Goal: Information Seeking & Learning: Learn about a topic

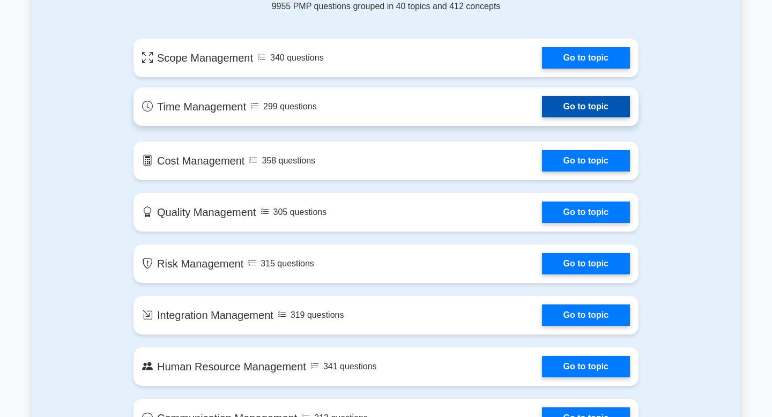
scroll to position [555, 0]
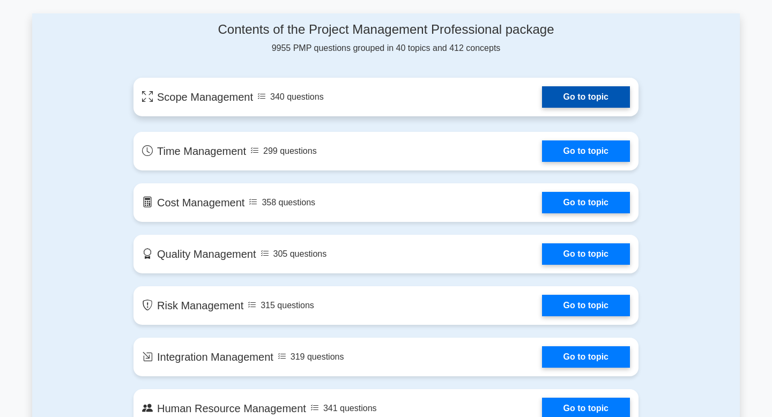
click at [577, 96] on link "Go to topic" at bounding box center [586, 96] width 88 height 21
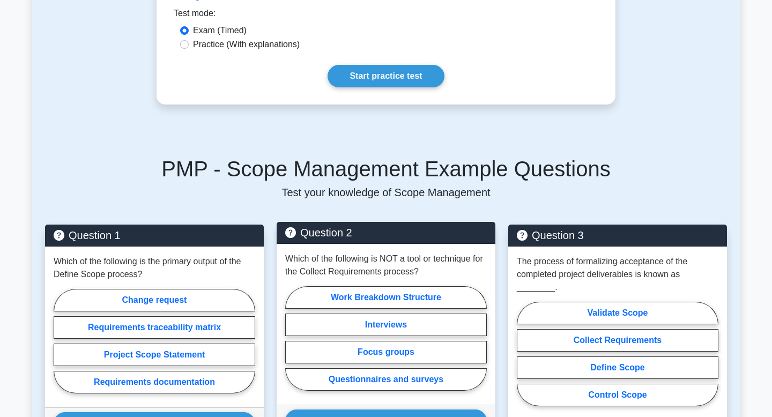
scroll to position [335, 0]
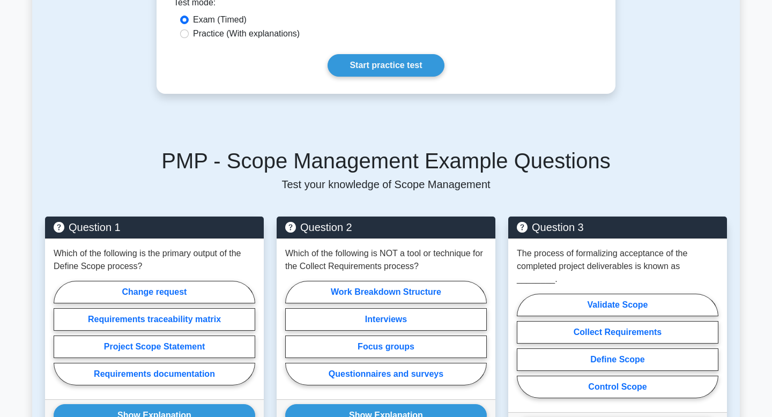
click at [219, 36] on label "Practice (With explanations)" at bounding box center [246, 33] width 107 height 13
click at [189, 36] on input "Practice (With explanations)" at bounding box center [184, 33] width 9 height 9
radio input "true"
click at [395, 63] on link "Start practice test" at bounding box center [385, 65] width 116 height 23
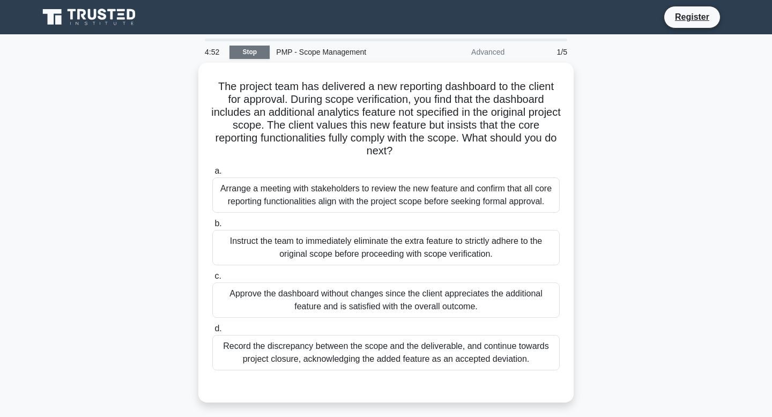
click at [232, 51] on link "Stop" at bounding box center [249, 52] width 40 height 13
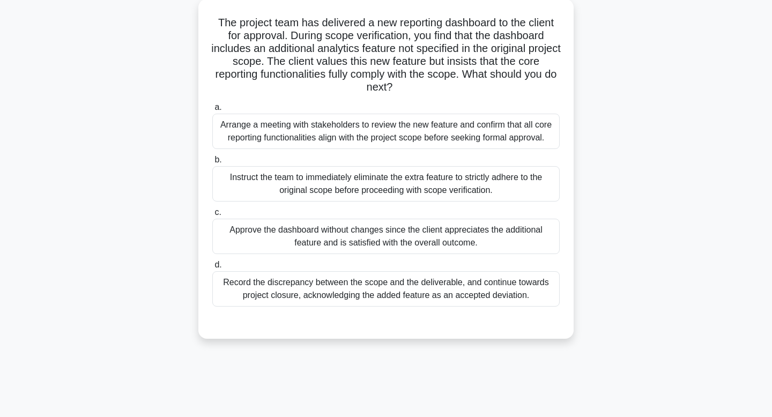
scroll to position [62, 0]
click at [354, 297] on div "Record the discrepancy between the scope and the deliverable, and continue towa…" at bounding box center [385, 287] width 347 height 35
click at [212, 267] on input "d. Record the discrepancy between the scope and the deliverable, and continue t…" at bounding box center [212, 263] width 0 height 7
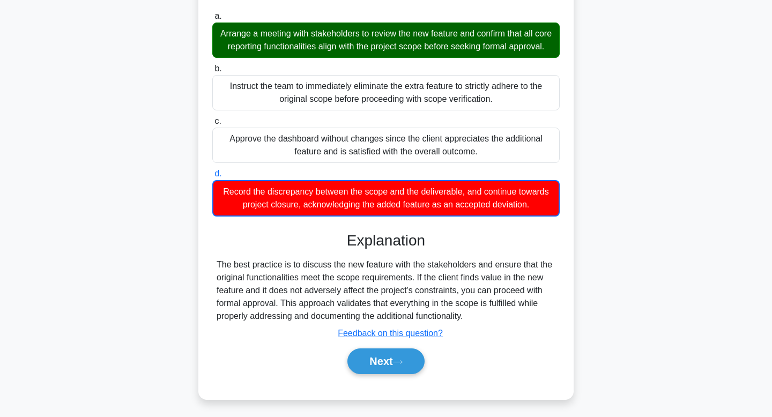
scroll to position [162, 0]
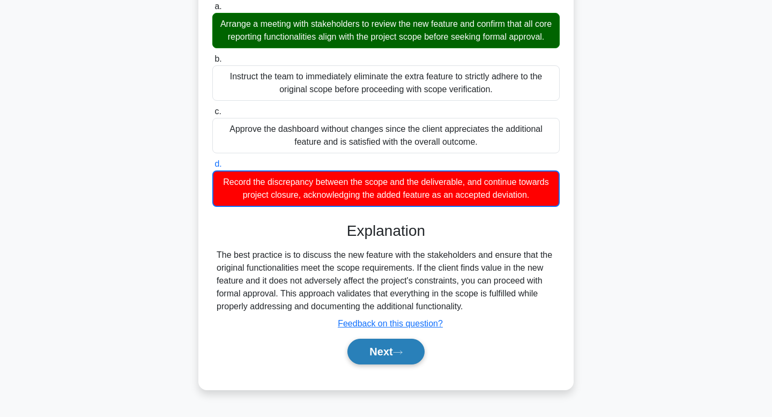
click at [382, 351] on button "Next" at bounding box center [385, 352] width 77 height 26
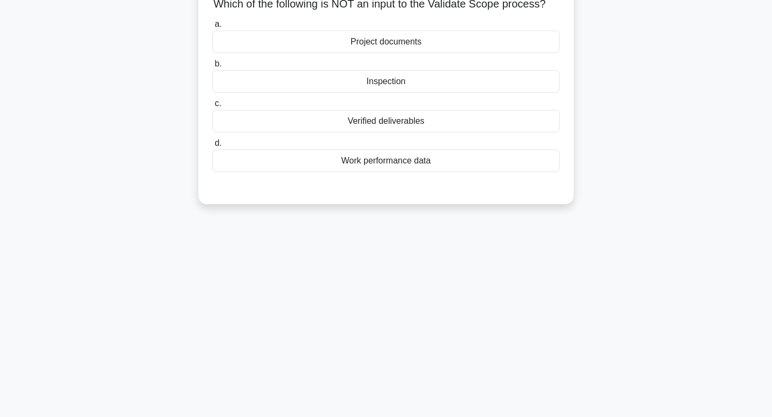
scroll to position [0, 0]
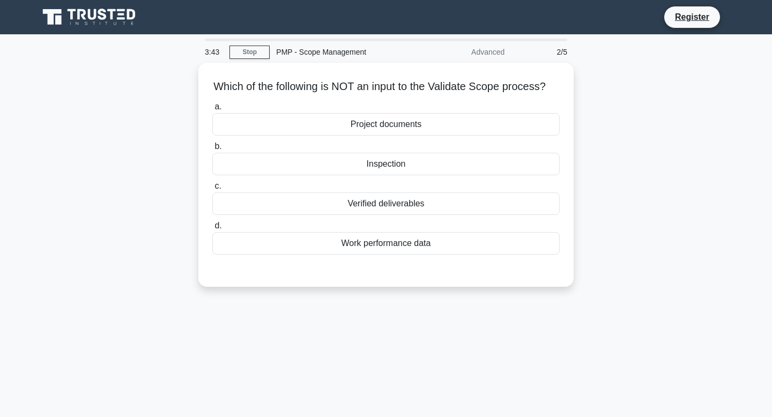
click at [683, 152] on div "Which of the following is NOT an input to the Validate Scope process? .spinner_…" at bounding box center [385, 181] width 707 height 237
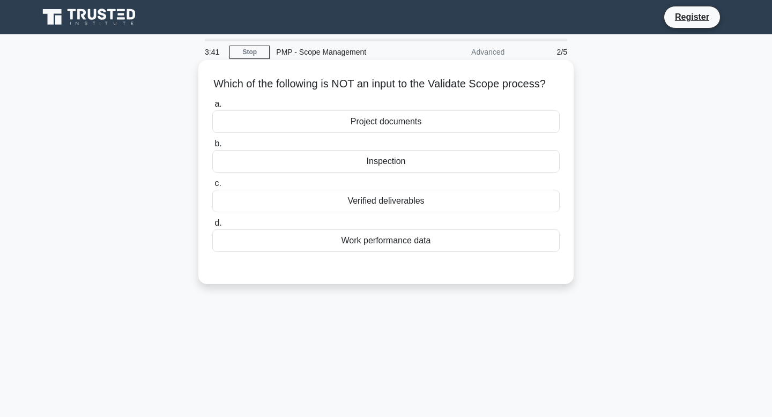
click at [363, 244] on div "Work performance data" at bounding box center [385, 240] width 347 height 23
click at [212, 227] on input "d. Work performance data" at bounding box center [212, 223] width 0 height 7
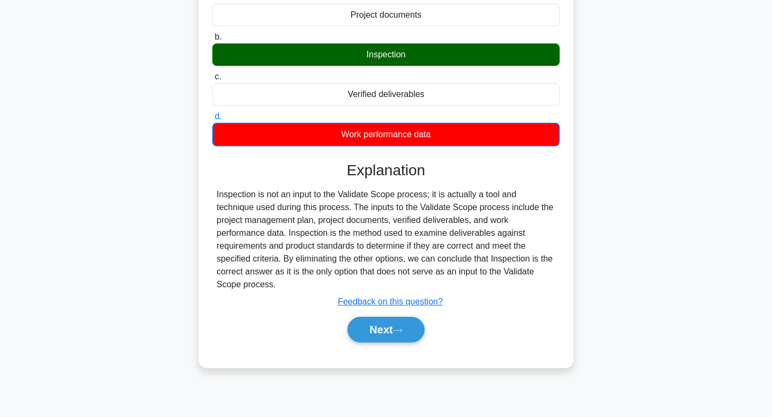
scroll to position [162, 0]
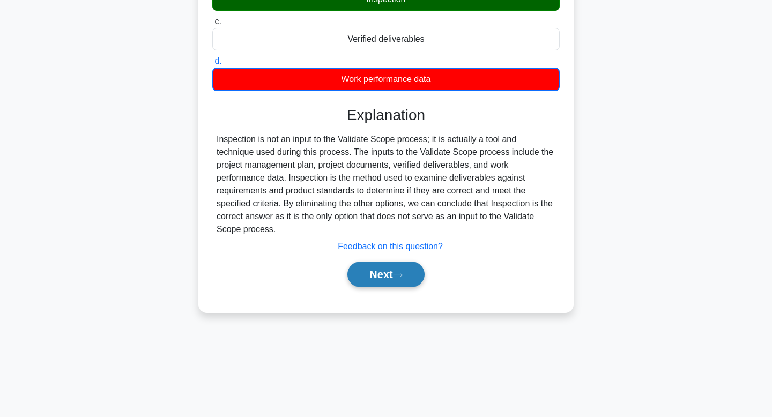
click at [390, 281] on button "Next" at bounding box center [385, 274] width 77 height 26
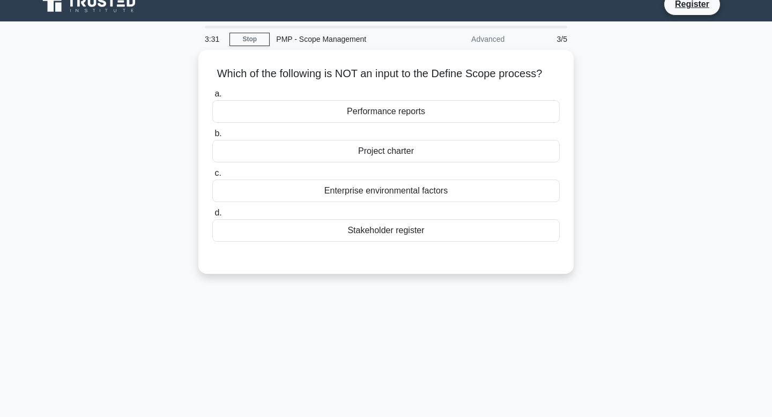
scroll to position [0, 0]
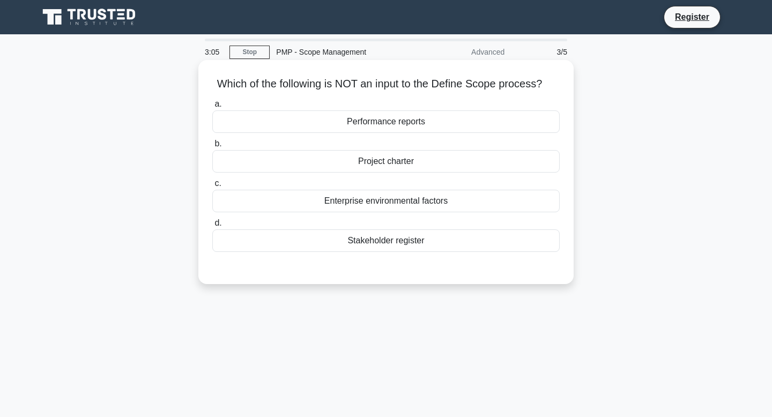
click at [430, 203] on div "Enterprise environmental factors" at bounding box center [385, 201] width 347 height 23
click at [212, 187] on input "c. Enterprise environmental factors" at bounding box center [212, 183] width 0 height 7
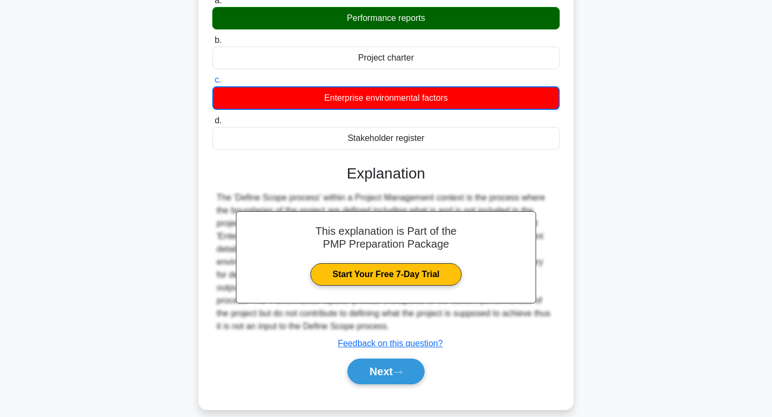
scroll to position [107, 0]
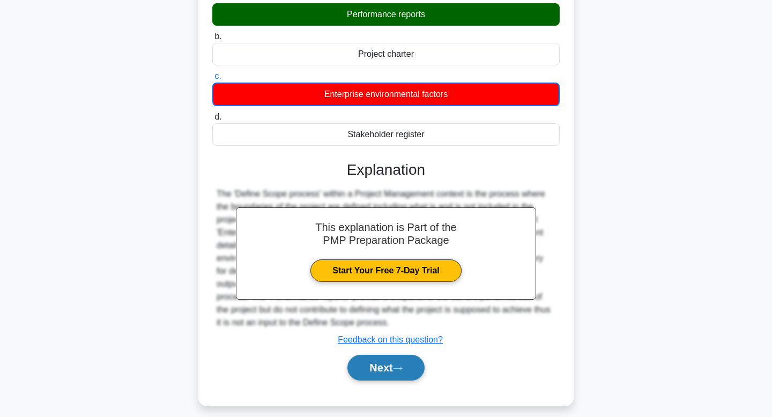
click at [393, 365] on button "Next" at bounding box center [385, 368] width 77 height 26
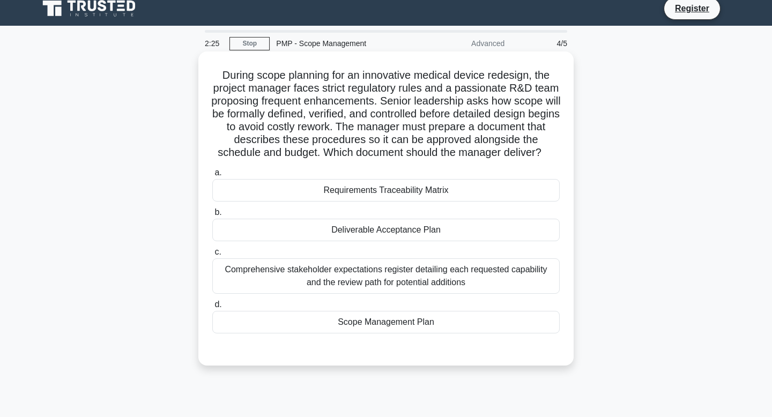
scroll to position [0, 0]
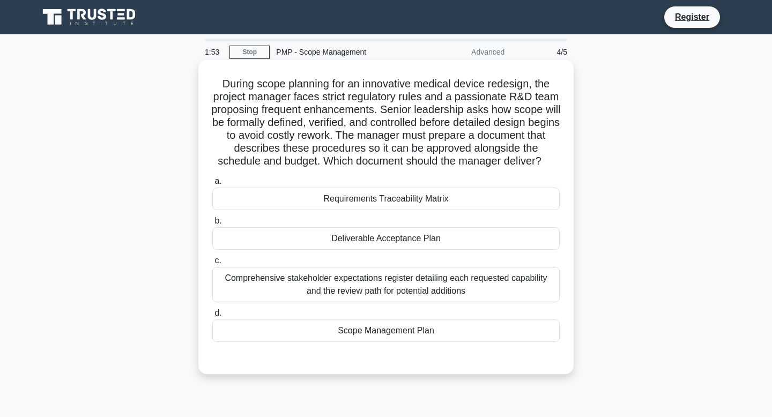
click at [335, 334] on div "Scope Management Plan" at bounding box center [385, 330] width 347 height 23
click at [212, 317] on input "d. Scope Management Plan" at bounding box center [212, 313] width 0 height 7
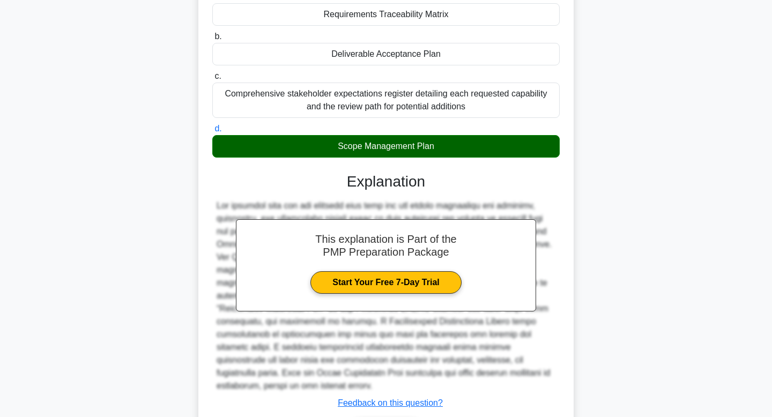
scroll to position [244, 0]
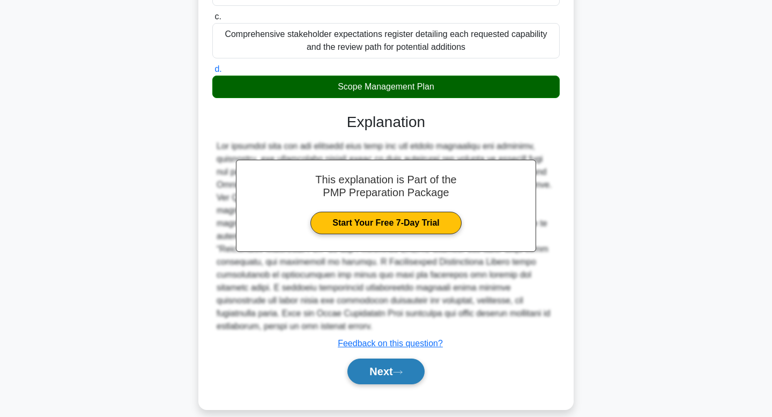
click at [394, 364] on button "Next" at bounding box center [385, 371] width 77 height 26
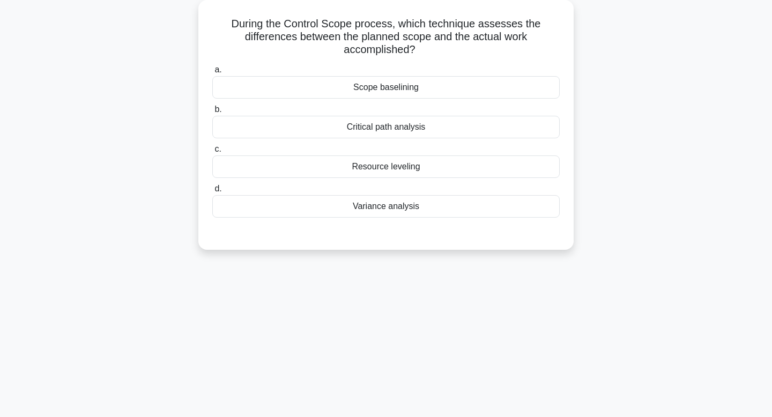
scroll to position [0, 0]
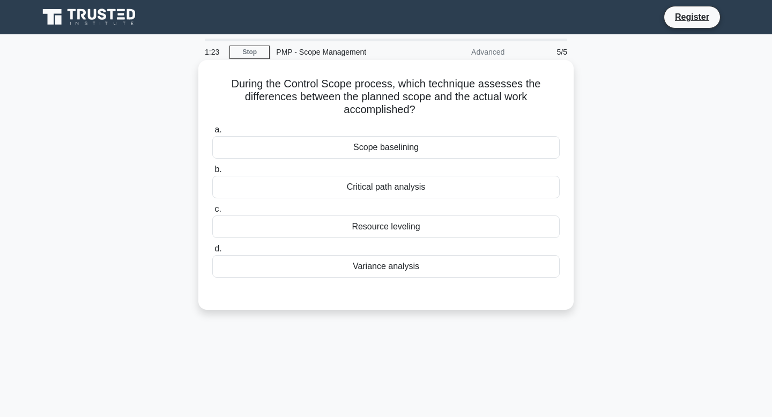
click at [427, 194] on div "Critical path analysis" at bounding box center [385, 187] width 347 height 23
click at [212, 173] on input "b. Critical path analysis" at bounding box center [212, 169] width 0 height 7
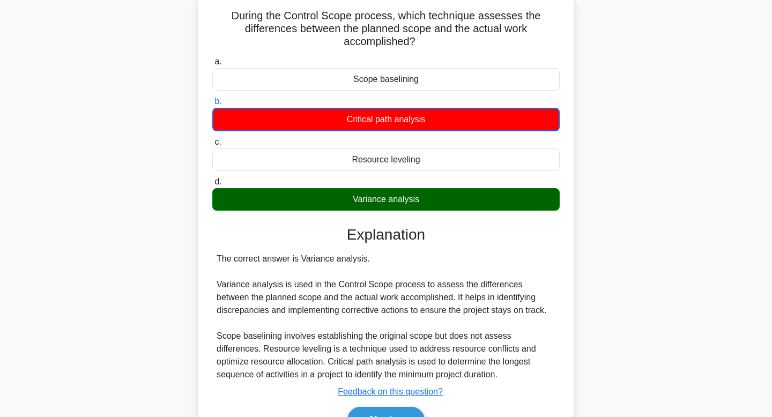
scroll to position [162, 0]
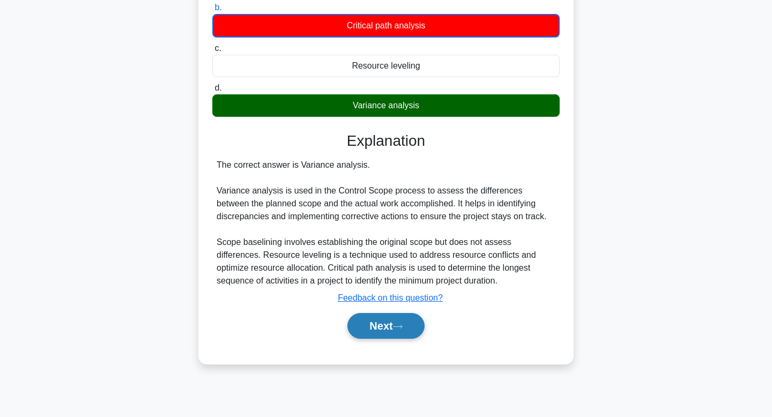
click at [382, 325] on button "Next" at bounding box center [385, 326] width 77 height 26
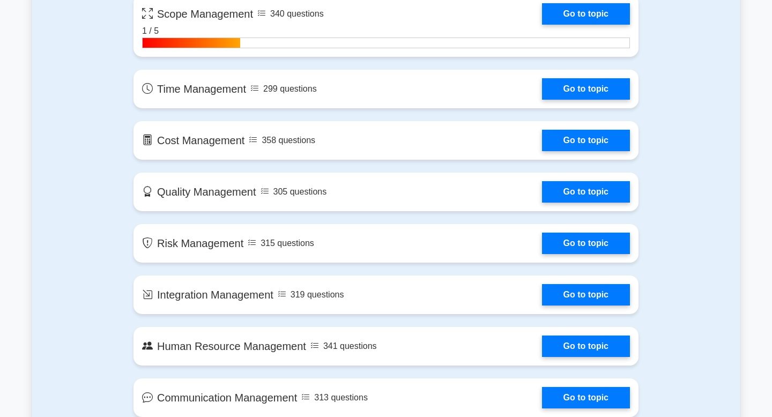
scroll to position [641, 0]
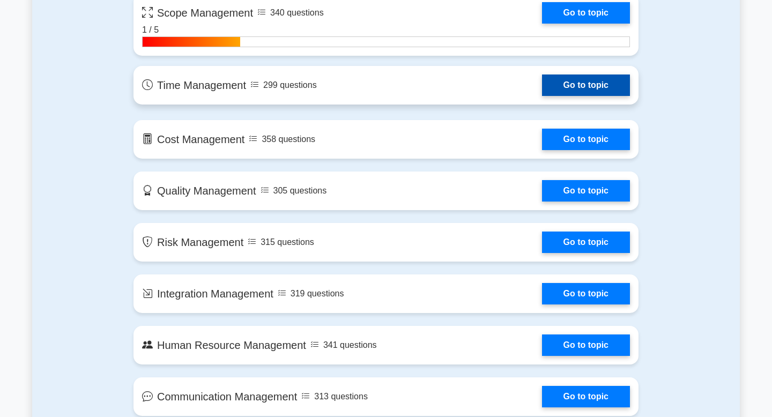
click at [546, 82] on link "Go to topic" at bounding box center [586, 84] width 88 height 21
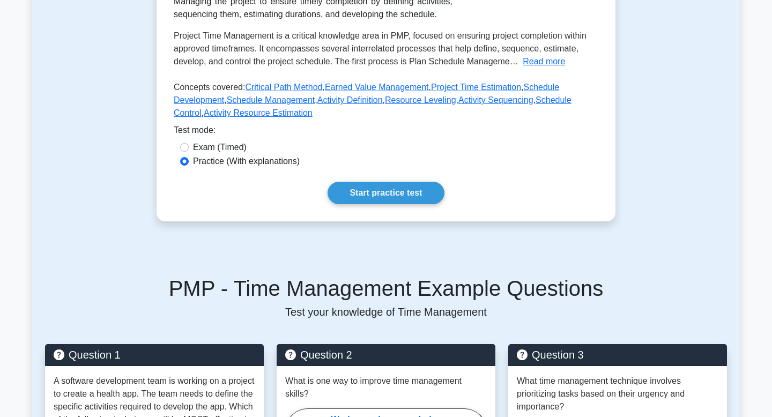
scroll to position [231, 0]
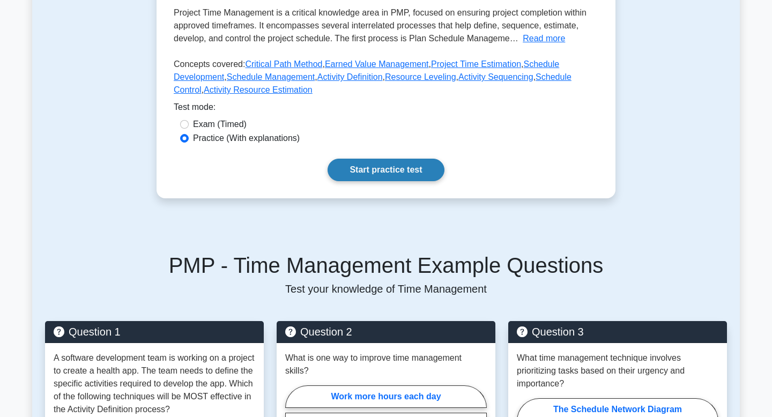
click at [394, 174] on link "Start practice test" at bounding box center [385, 170] width 116 height 23
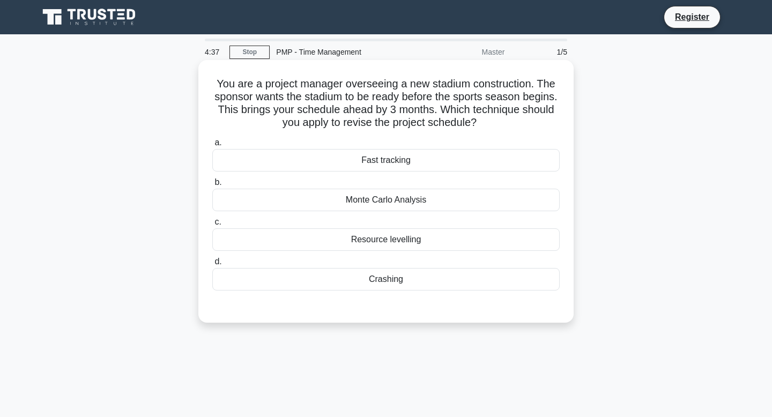
click at [385, 166] on div "Fast tracking" at bounding box center [385, 160] width 347 height 23
click at [212, 146] on input "a. Fast tracking" at bounding box center [212, 142] width 0 height 7
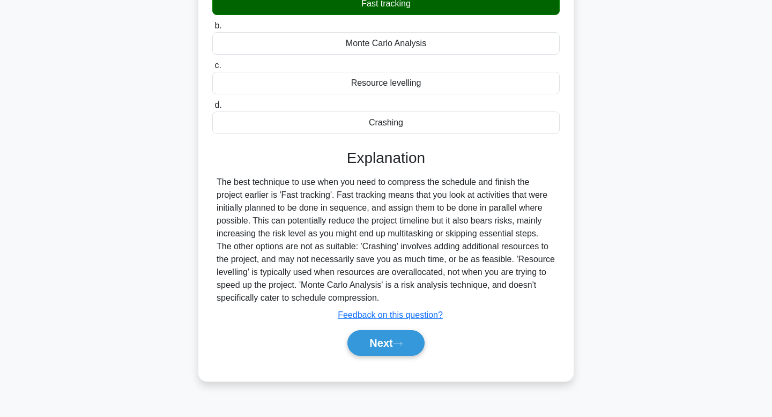
scroll to position [162, 0]
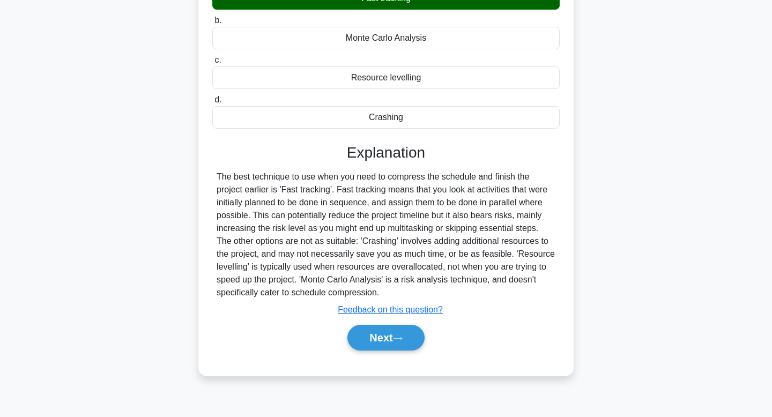
click at [387, 343] on button "Next" at bounding box center [385, 338] width 77 height 26
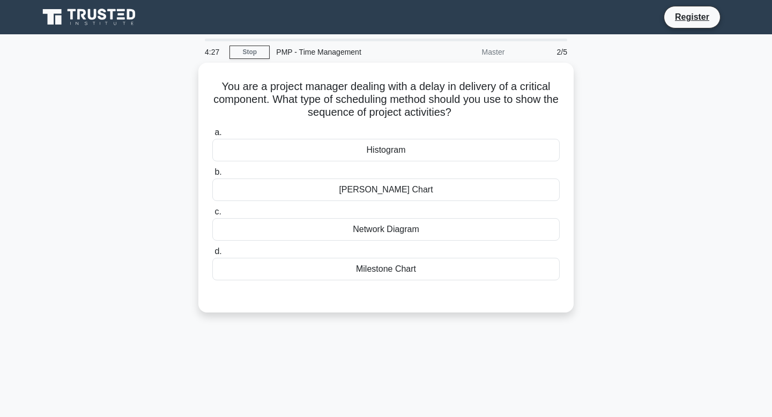
scroll to position [0, 0]
click at [440, 270] on div "Milestone Chart" at bounding box center [385, 266] width 347 height 23
click at [212, 252] on input "d. Milestone Chart" at bounding box center [212, 248] width 0 height 7
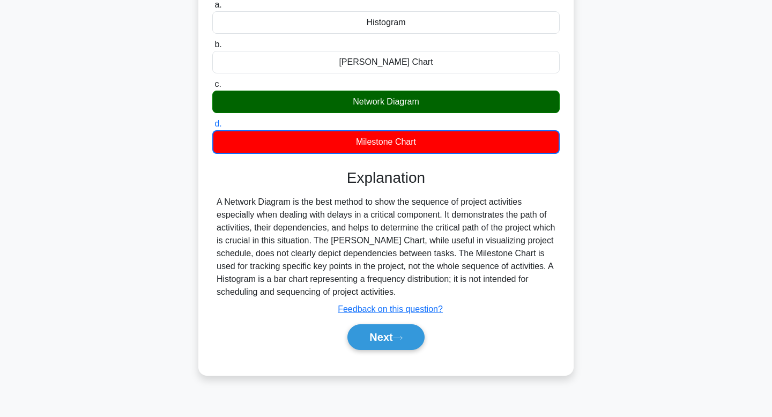
scroll to position [126, 0]
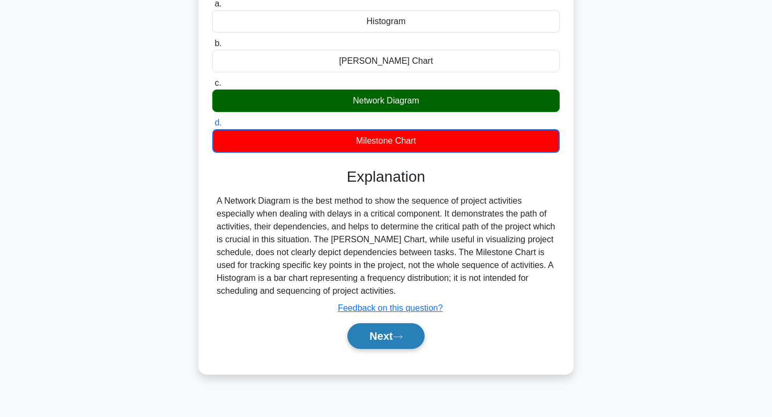
click at [407, 339] on button "Next" at bounding box center [385, 336] width 77 height 26
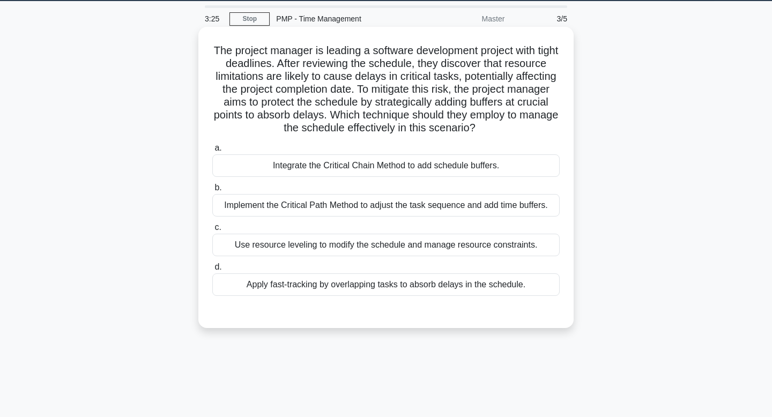
scroll to position [34, 0]
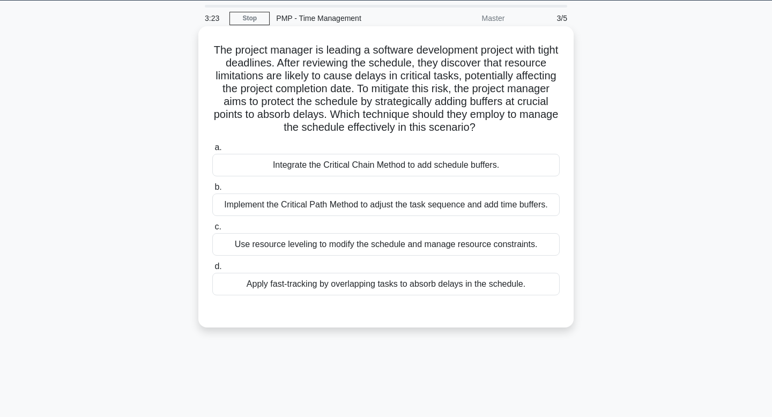
click at [351, 245] on div "Use resource leveling to modify the schedule and manage resource constraints." at bounding box center [385, 244] width 347 height 23
click at [212, 230] on input "c. Use resource leveling to modify the schedule and manage resource constraints." at bounding box center [212, 226] width 0 height 7
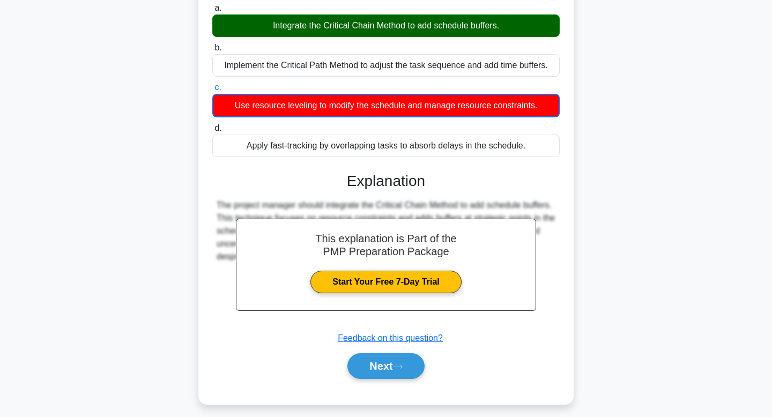
scroll to position [181, 0]
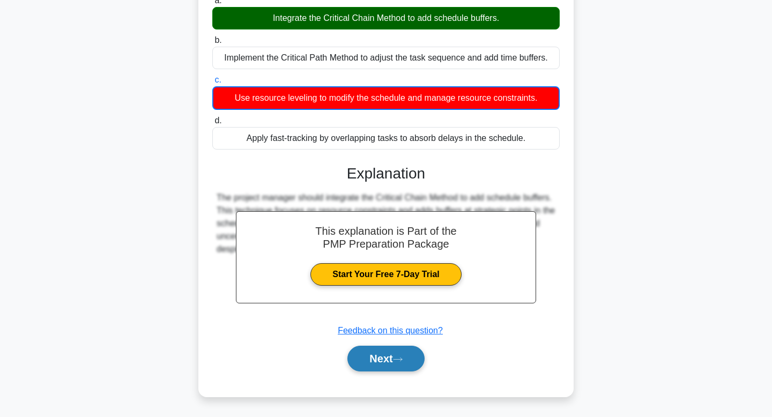
click at [381, 357] on button "Next" at bounding box center [385, 359] width 77 height 26
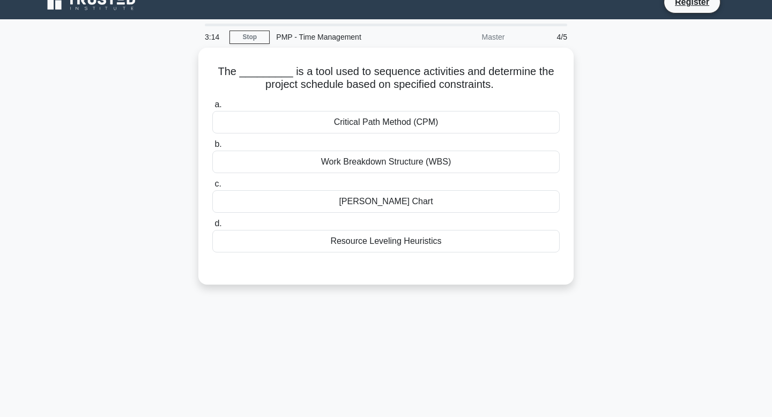
scroll to position [0, 0]
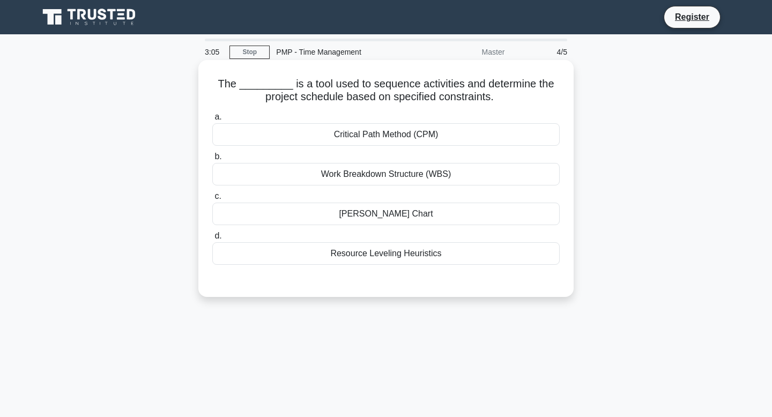
click at [463, 138] on div "Critical Path Method (CPM)" at bounding box center [385, 134] width 347 height 23
click at [212, 121] on input "a. Critical Path Method (CPM)" at bounding box center [212, 117] width 0 height 7
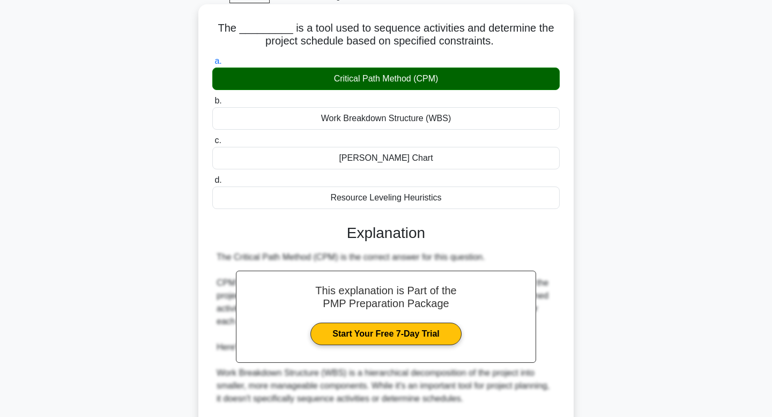
scroll to position [244, 0]
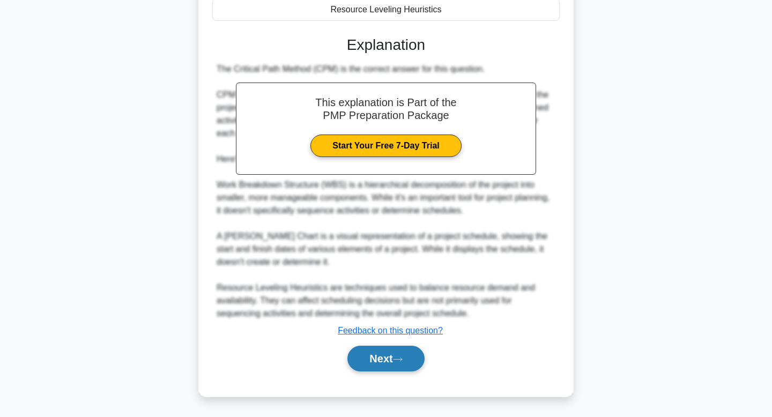
click at [391, 353] on button "Next" at bounding box center [385, 359] width 77 height 26
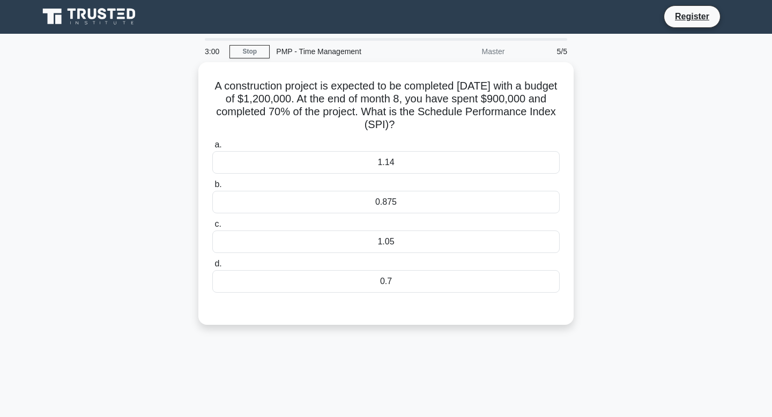
scroll to position [0, 0]
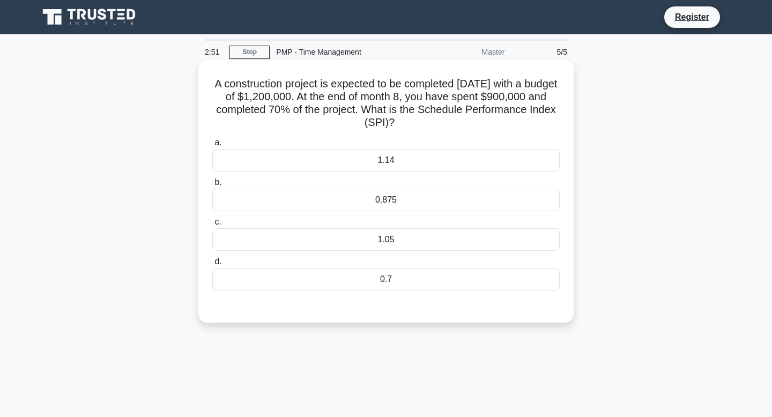
click at [385, 165] on div "1.14" at bounding box center [385, 160] width 347 height 23
click at [212, 146] on input "a. 1.14" at bounding box center [212, 142] width 0 height 7
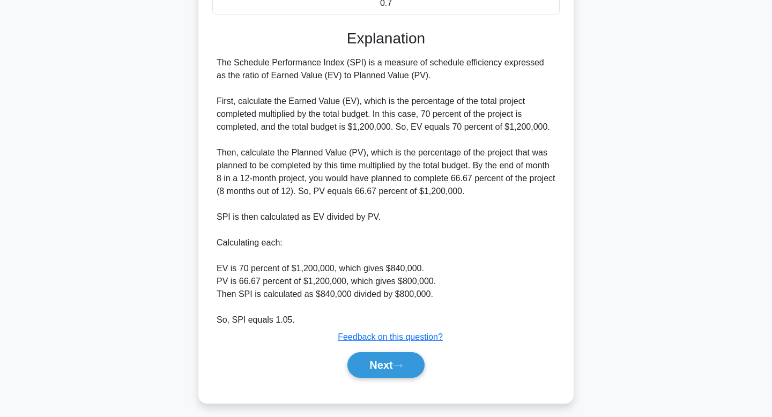
scroll to position [283, 0]
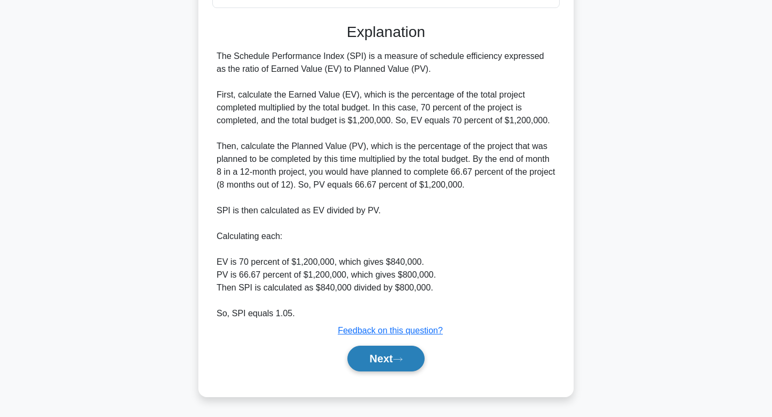
click at [372, 355] on button "Next" at bounding box center [385, 359] width 77 height 26
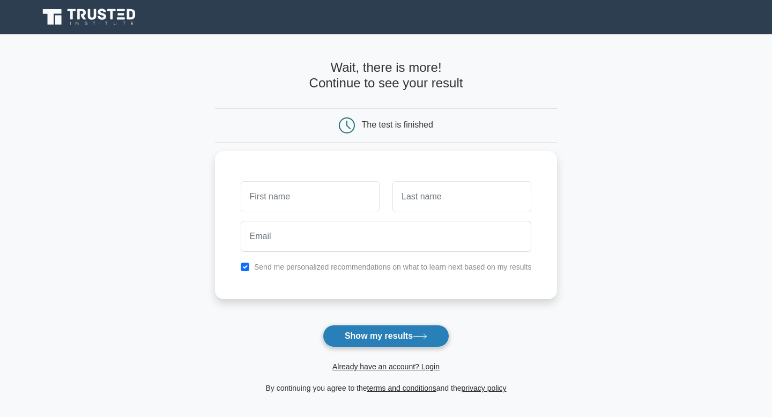
click at [398, 335] on button "Show my results" at bounding box center [386, 336] width 126 height 23
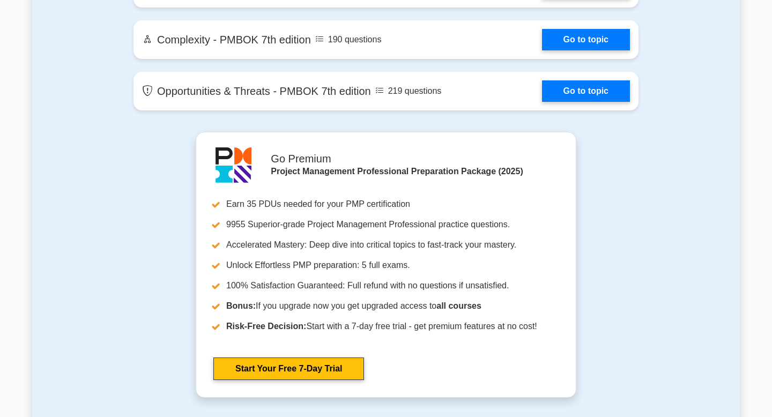
scroll to position [2637, 0]
